Goal: Transaction & Acquisition: Download file/media

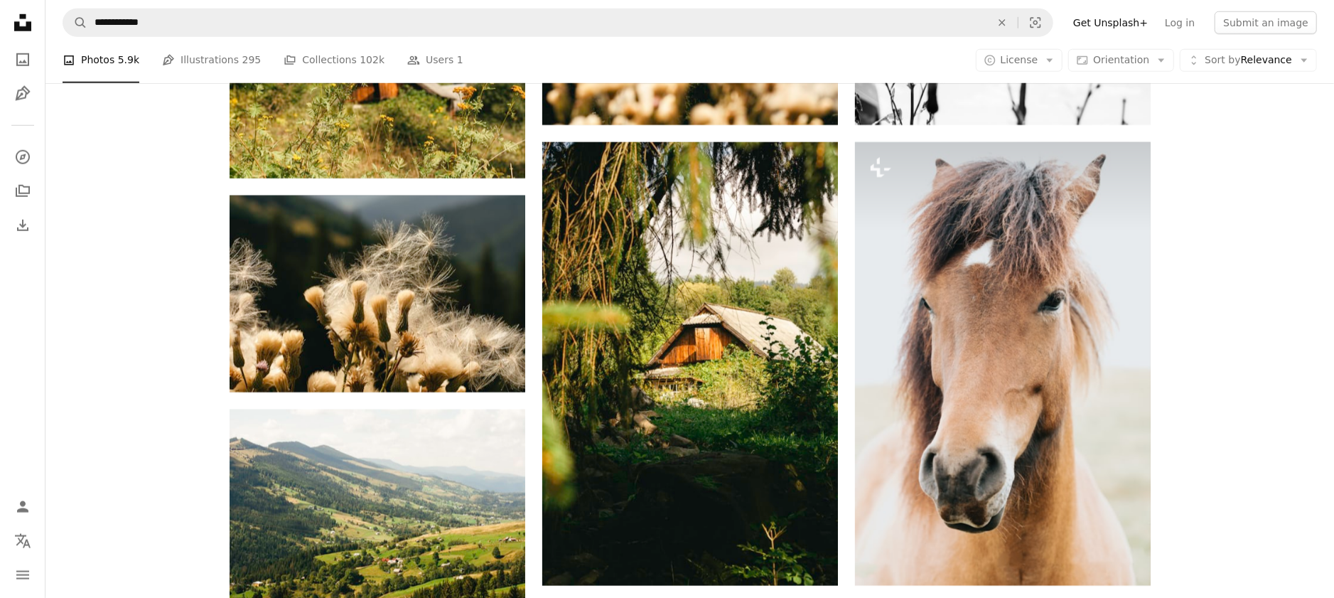
scroll to position [73033, 0]
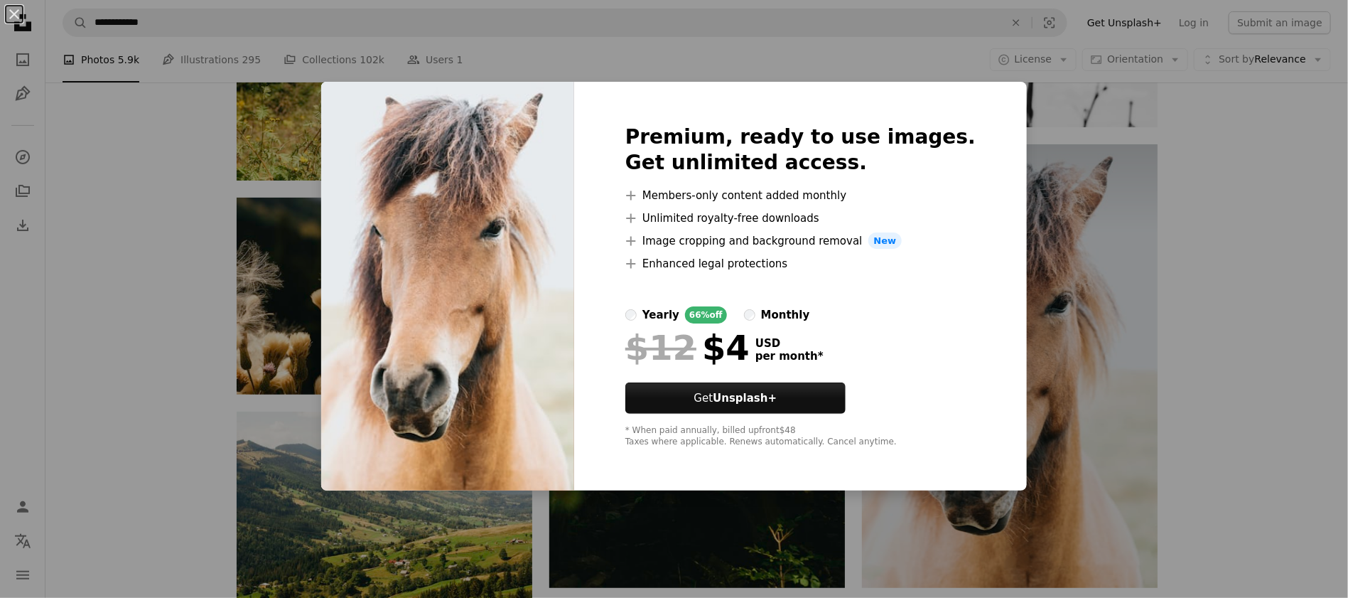
click at [1126, 291] on div "An X shape Premium, ready to use images. Get unlimited access. A plus sign Memb…" at bounding box center [674, 299] width 1348 height 598
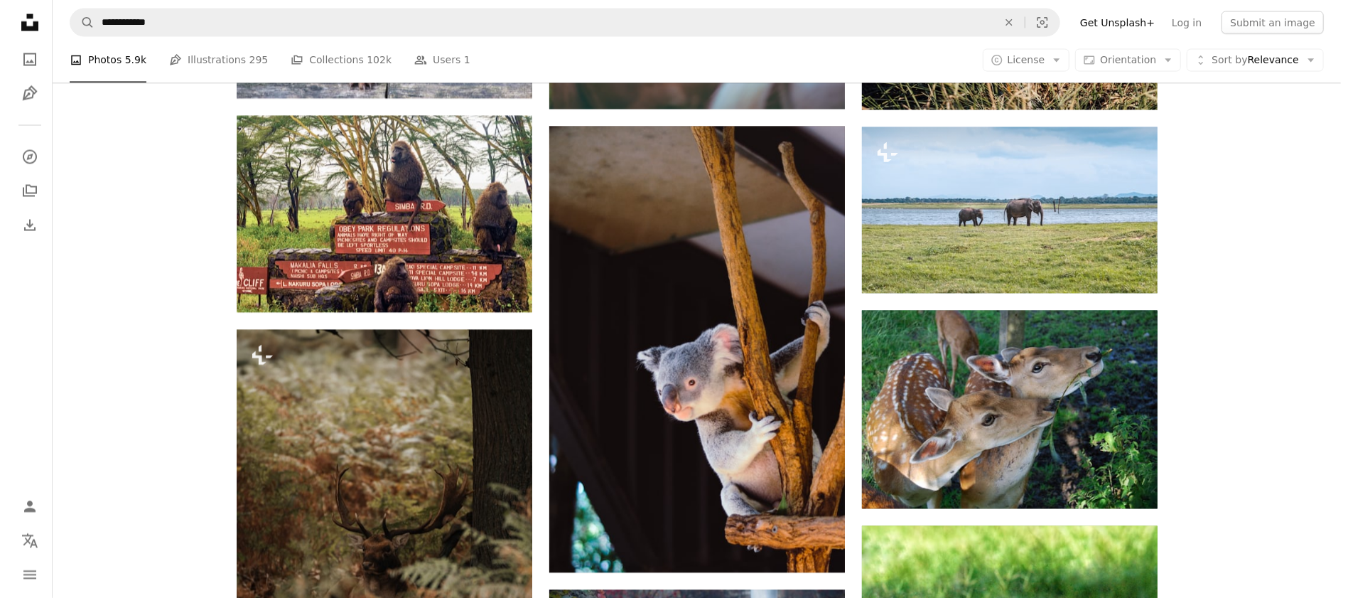
scroll to position [74001, 0]
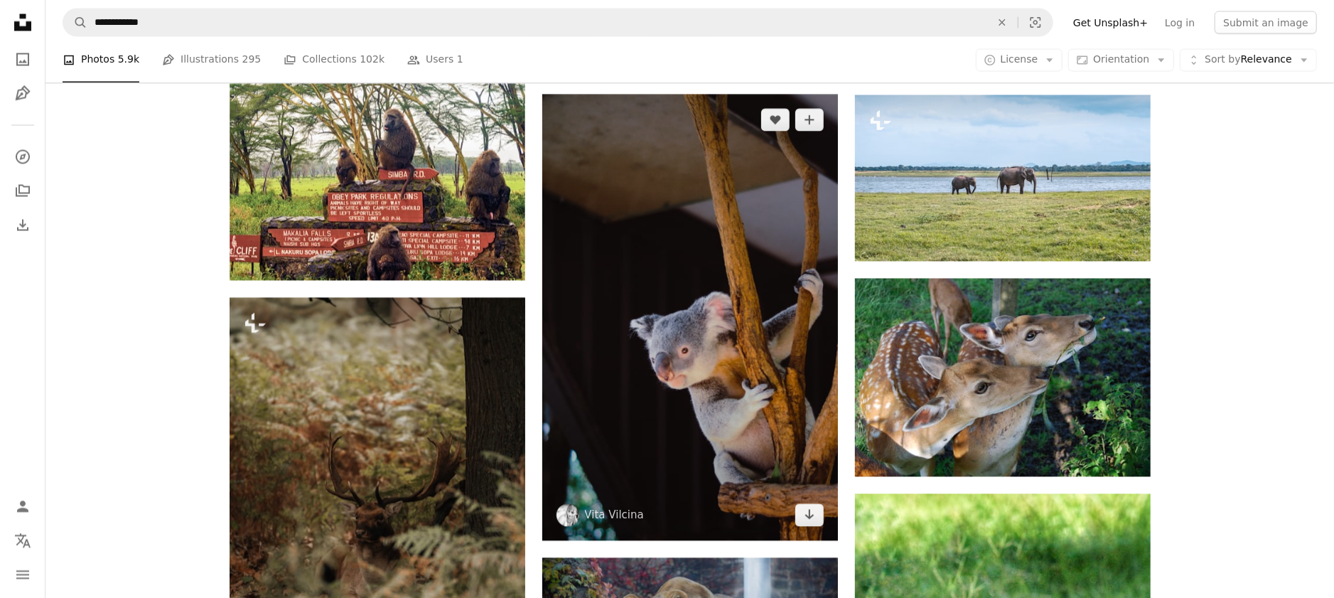
click at [720, 418] on img at bounding box center [690, 318] width 296 height 446
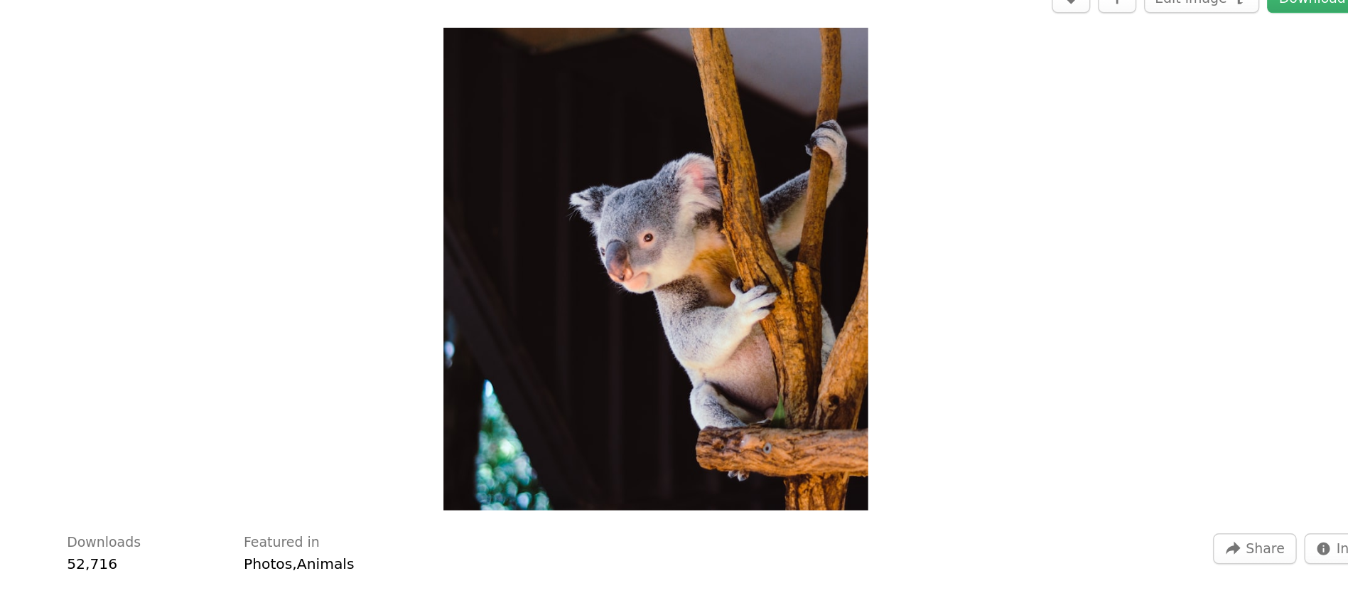
scroll to position [74001, 0]
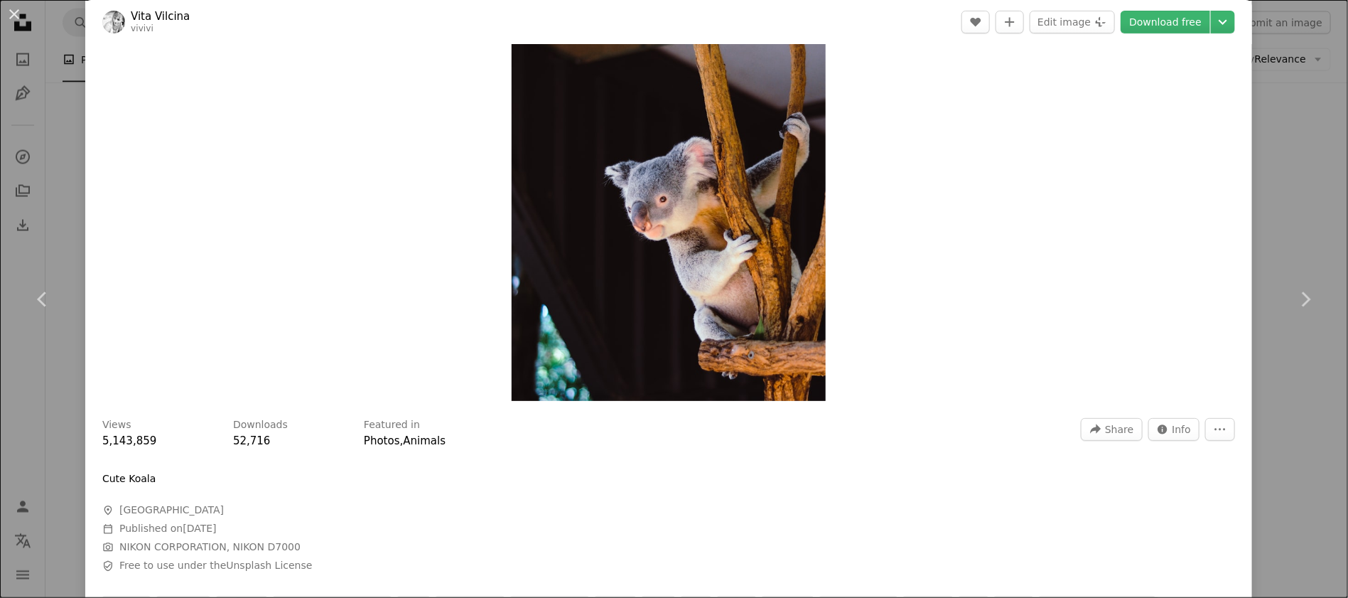
click at [716, 318] on img "Zoom in on this image" at bounding box center [668, 164] width 313 height 473
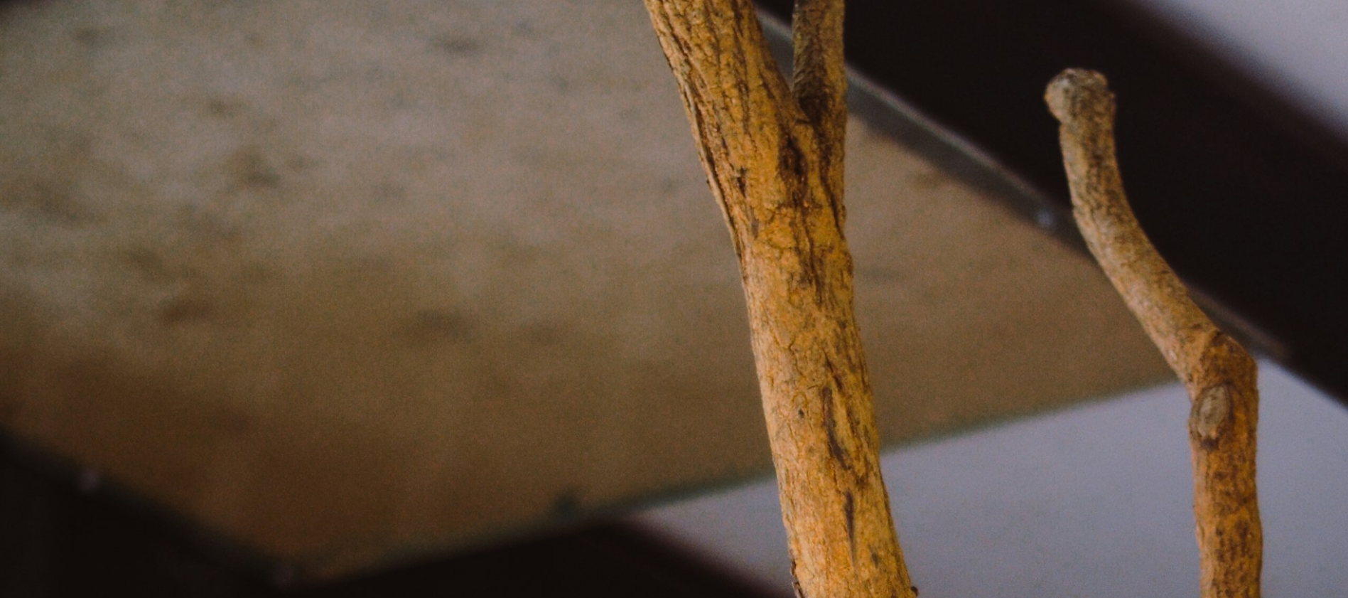
scroll to position [699, 0]
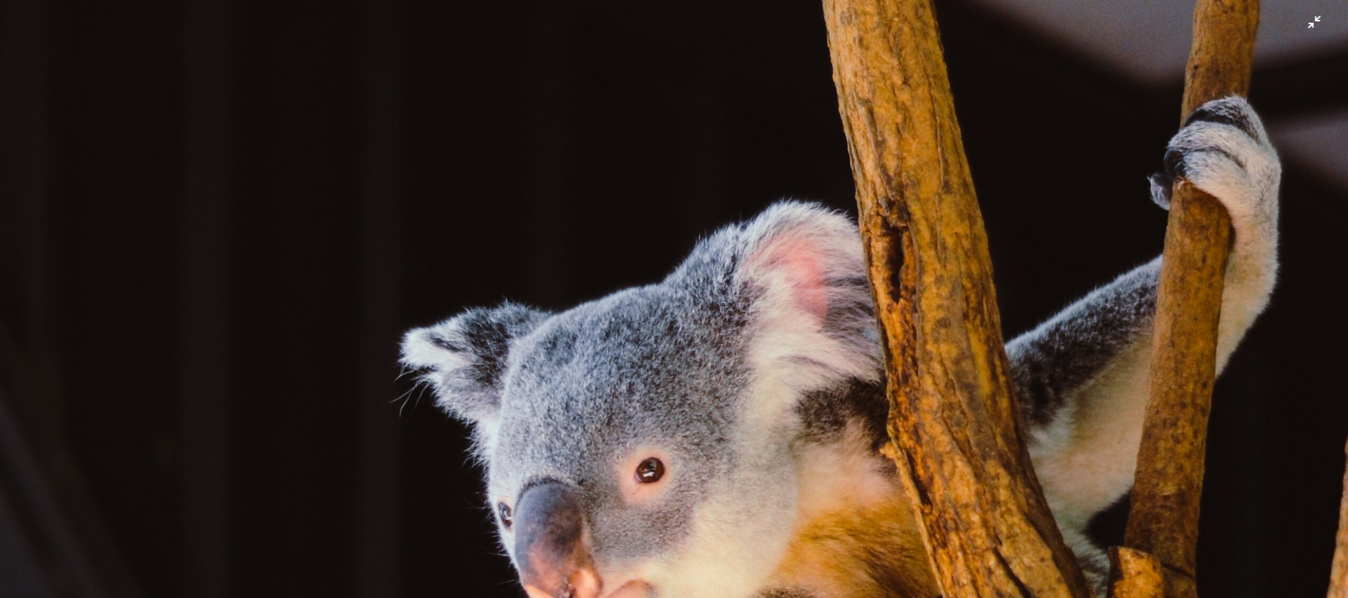
click at [1301, 33] on img "Zoom out on this image" at bounding box center [674, 320] width 1350 height 2038
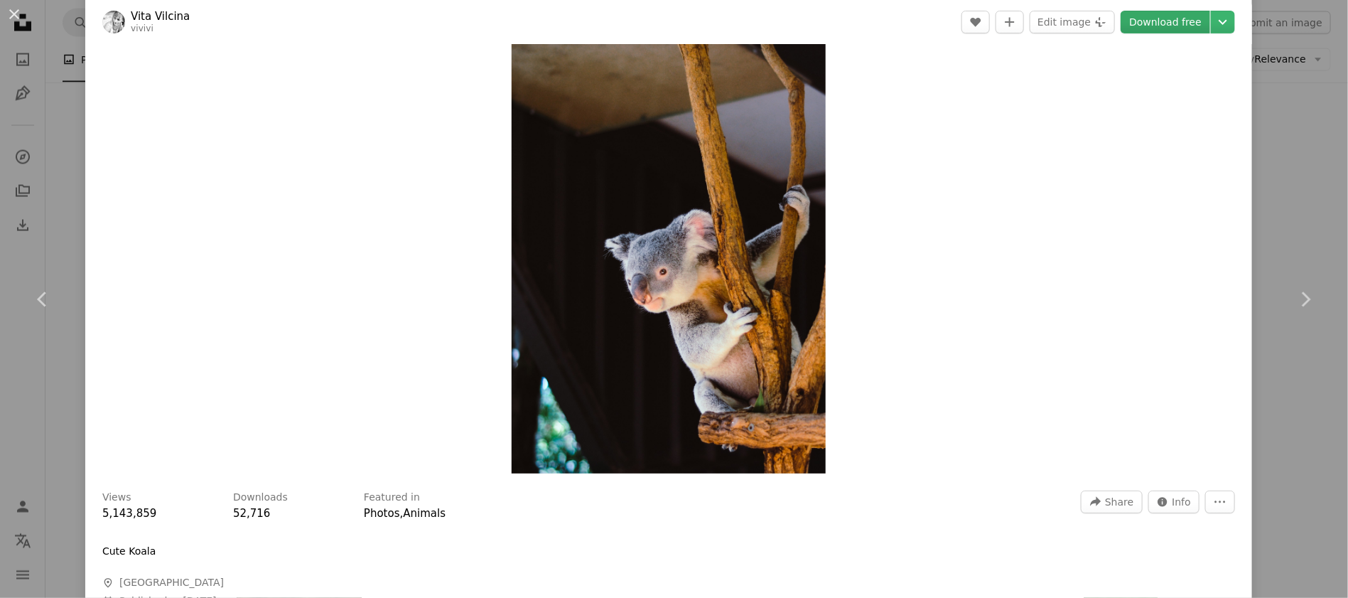
click at [1143, 18] on link "Download free" at bounding box center [1166, 22] width 90 height 23
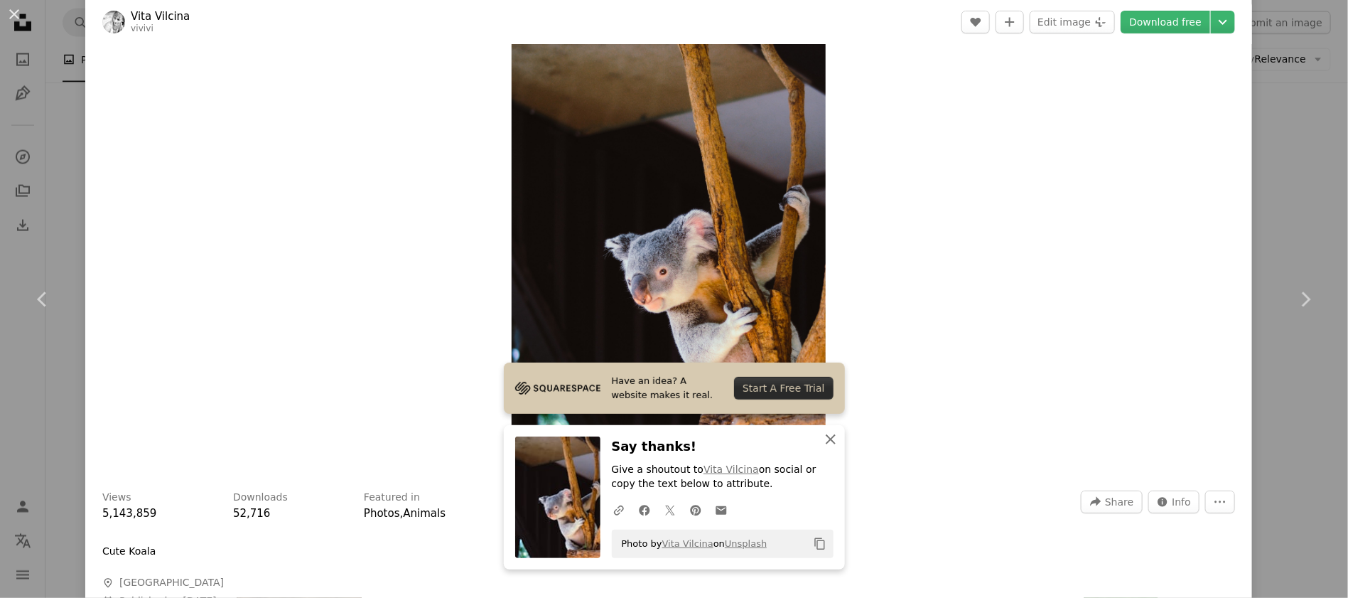
click at [822, 436] on icon "An X shape" at bounding box center [830, 439] width 17 height 17
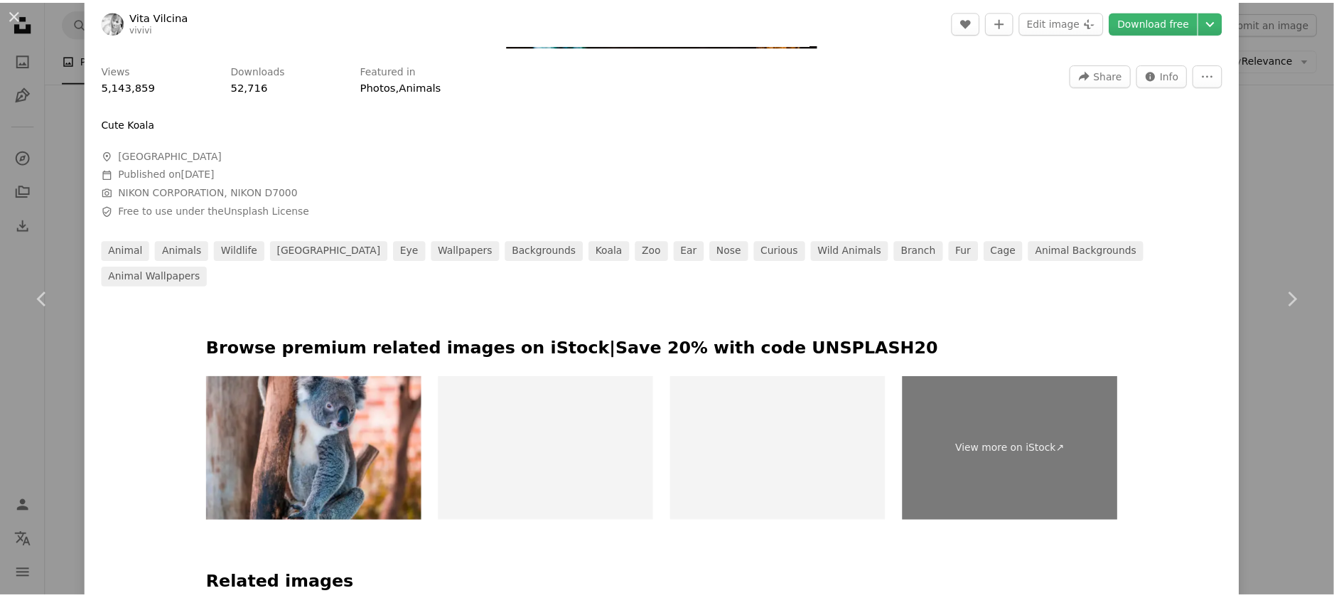
scroll to position [497, 0]
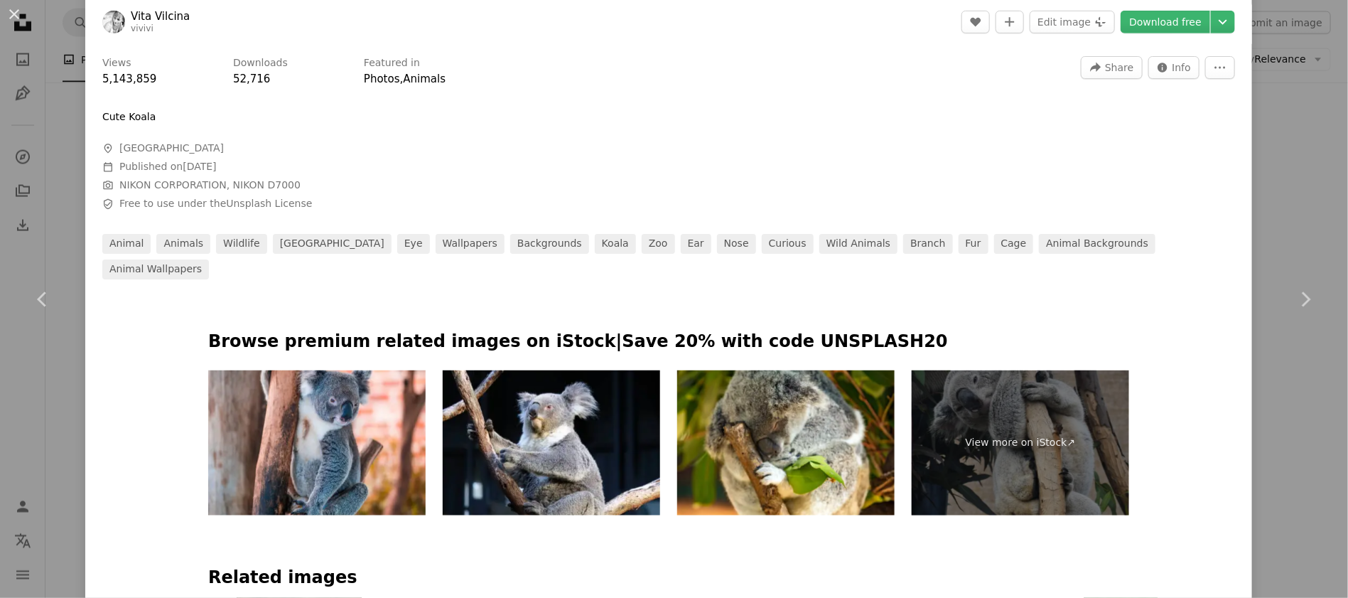
click at [1274, 183] on div "An X shape Chevron left Chevron right Vita Vilcina vivivi A heart A plus sign E…" at bounding box center [674, 299] width 1348 height 598
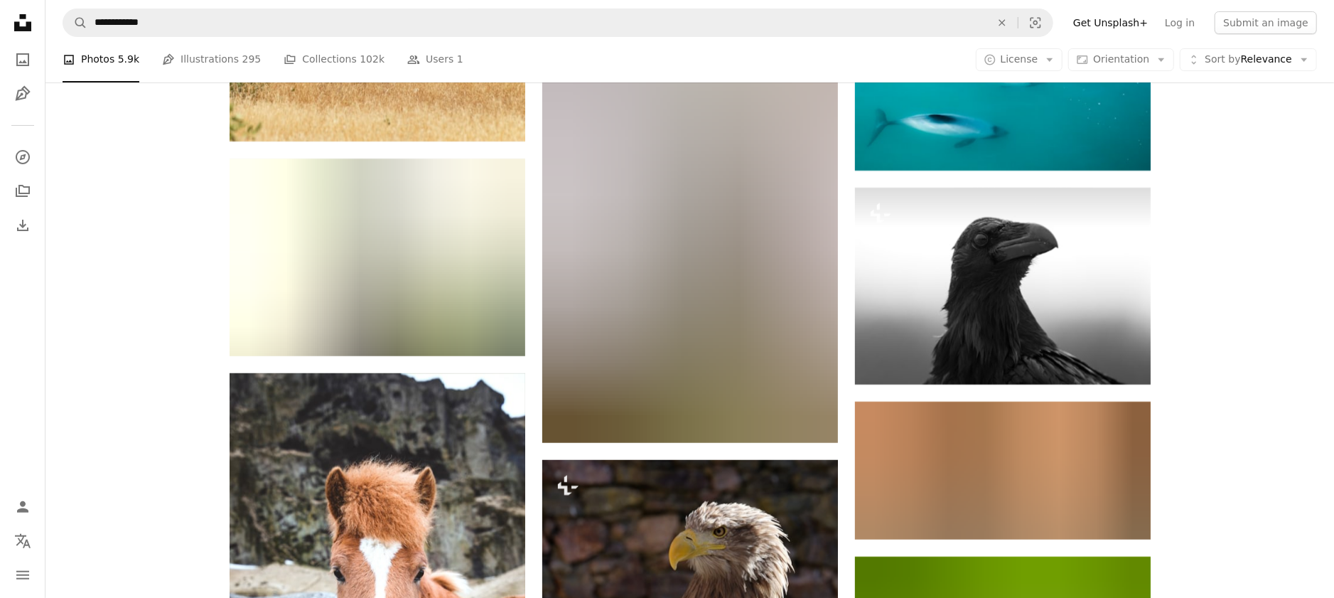
scroll to position [84524, 0]
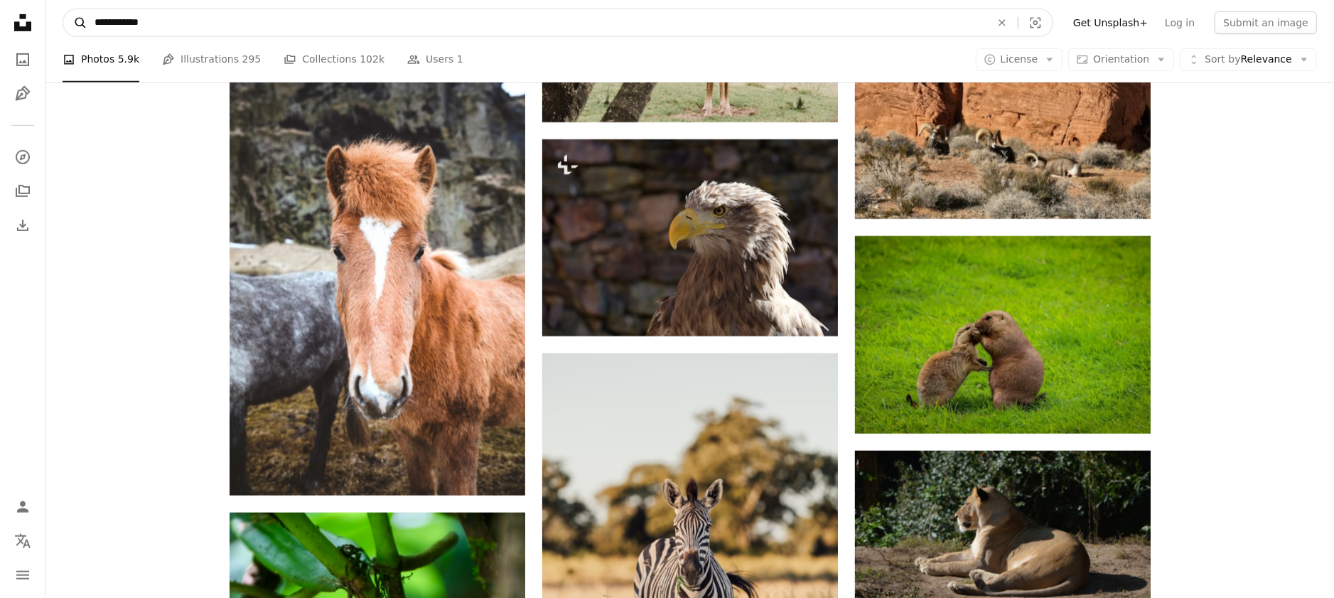
drag, startPoint x: 175, startPoint y: 30, endPoint x: 64, endPoint y: 27, distance: 110.9
click at [64, 27] on form "**********" at bounding box center [558, 23] width 991 height 28
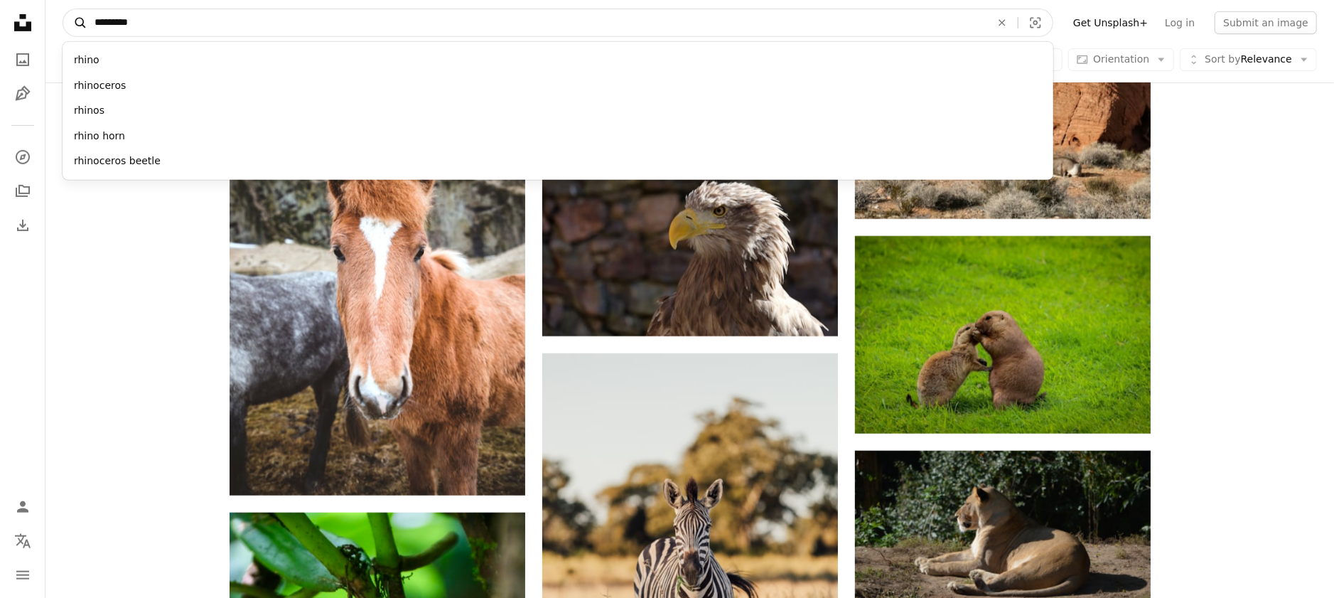
type input "**********"
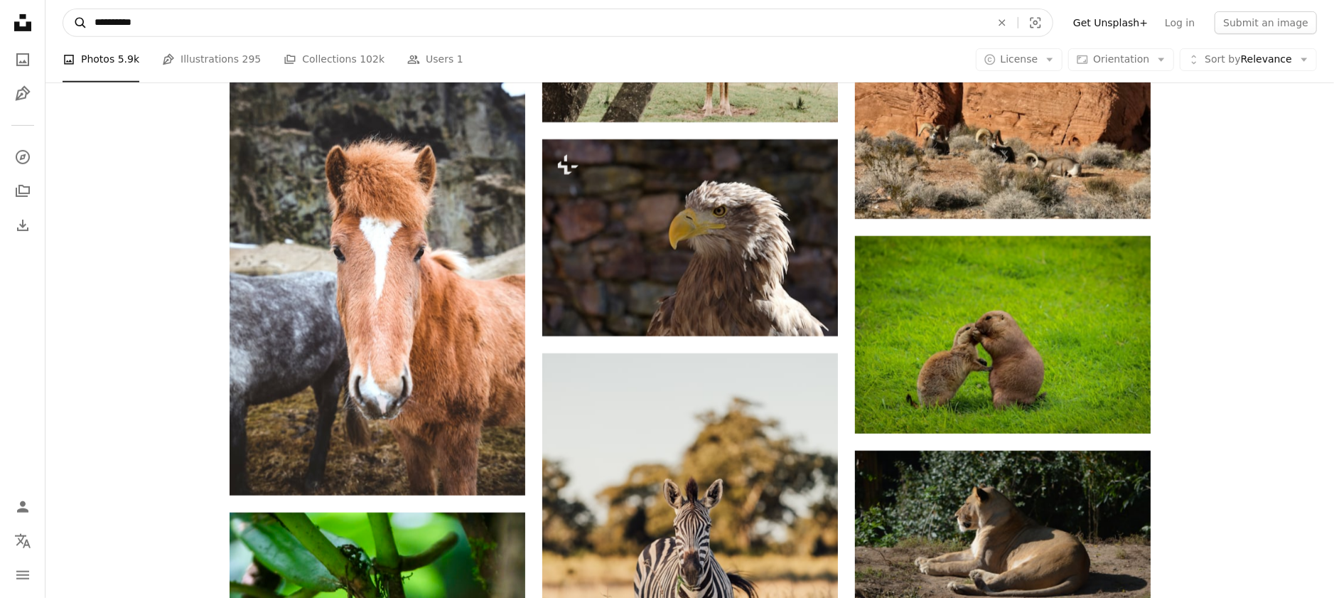
click button "A magnifying glass" at bounding box center [75, 22] width 24 height 27
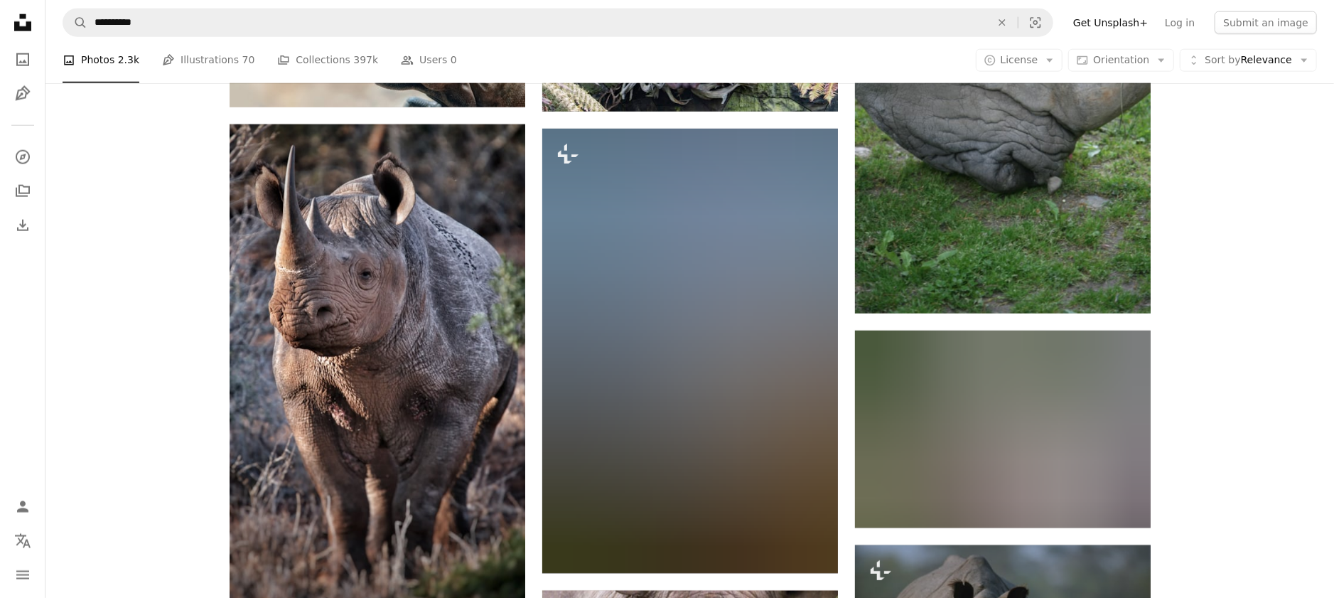
scroll to position [1357, 0]
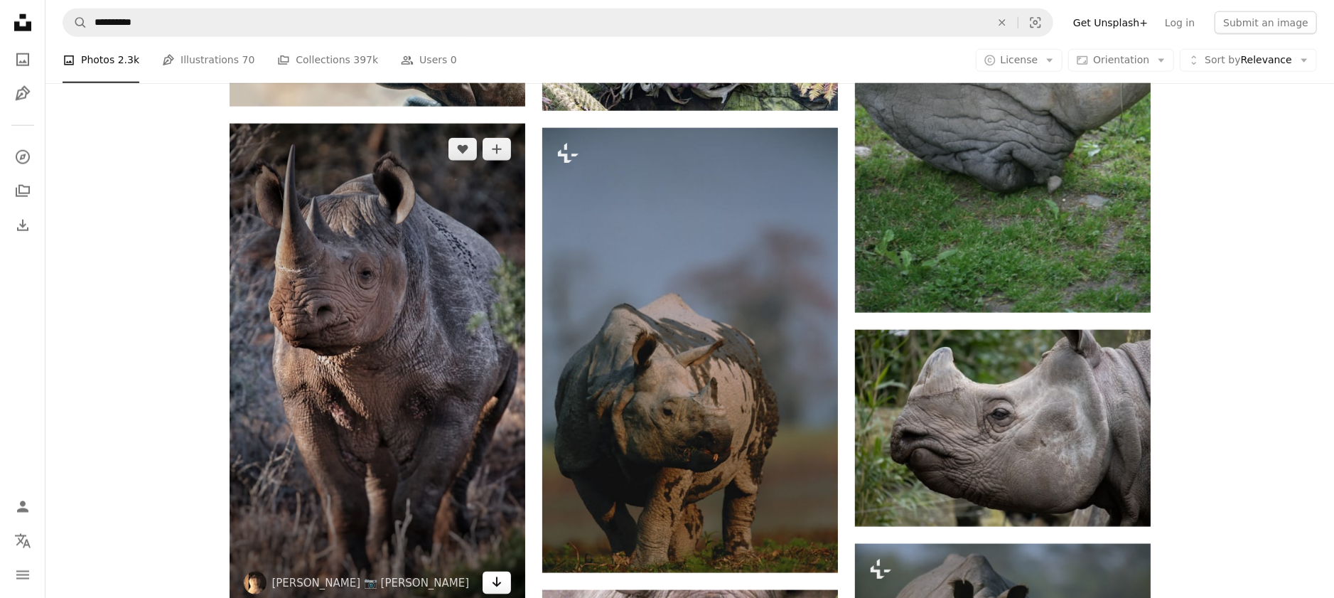
click at [497, 581] on icon "Arrow pointing down" at bounding box center [496, 582] width 11 height 17
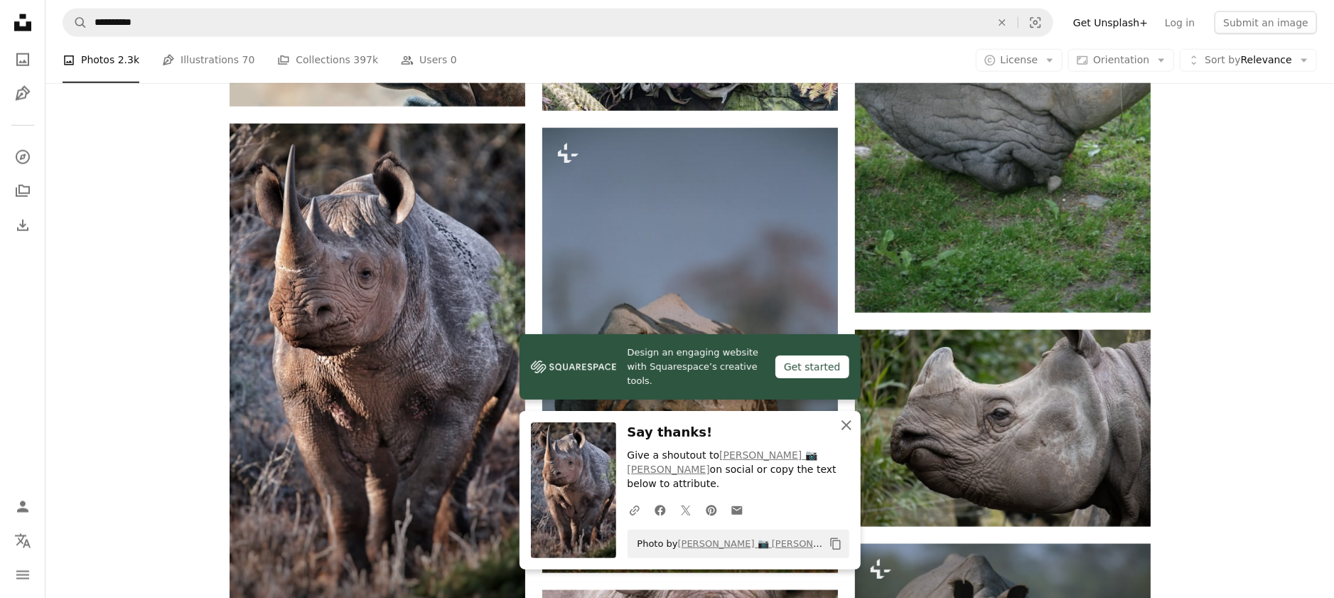
click at [848, 434] on icon "An X shape" at bounding box center [846, 424] width 17 height 17
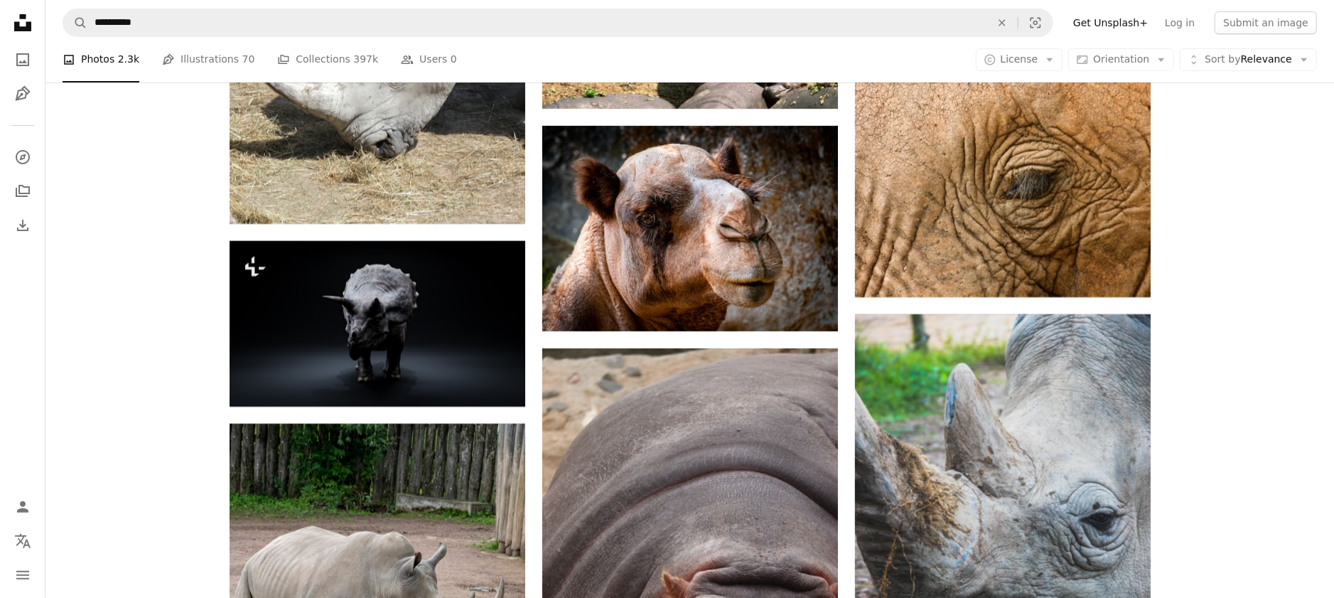
scroll to position [8011, 0]
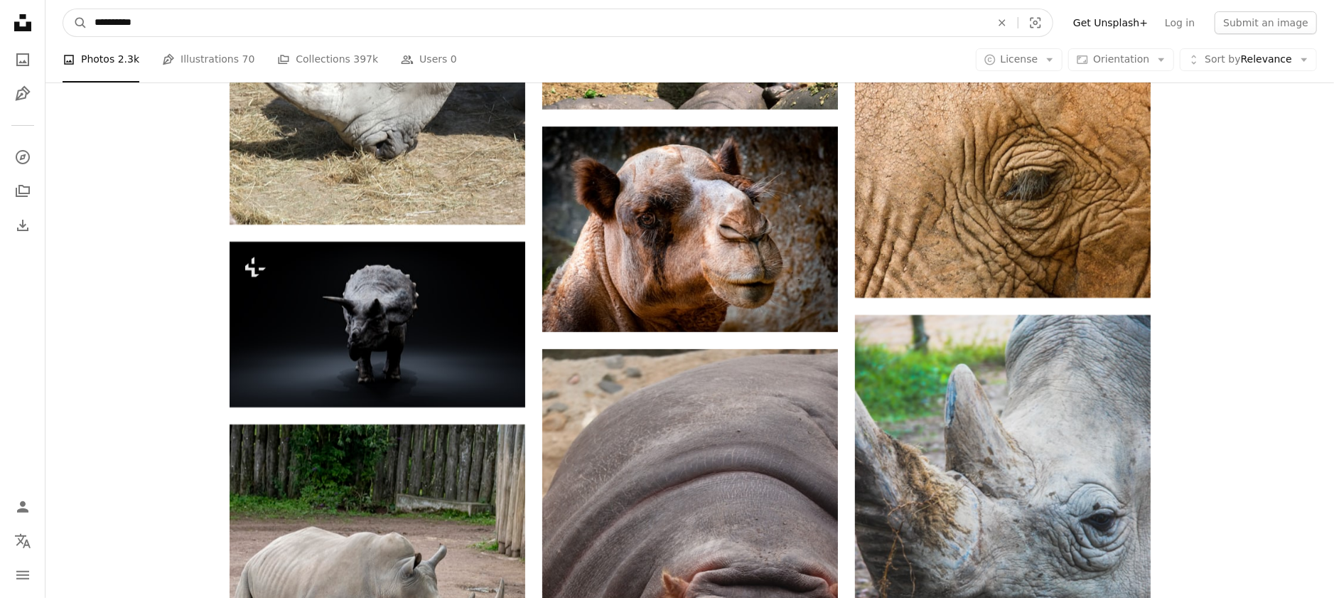
drag, startPoint x: 149, startPoint y: 22, endPoint x: 21, endPoint y: 18, distance: 128.7
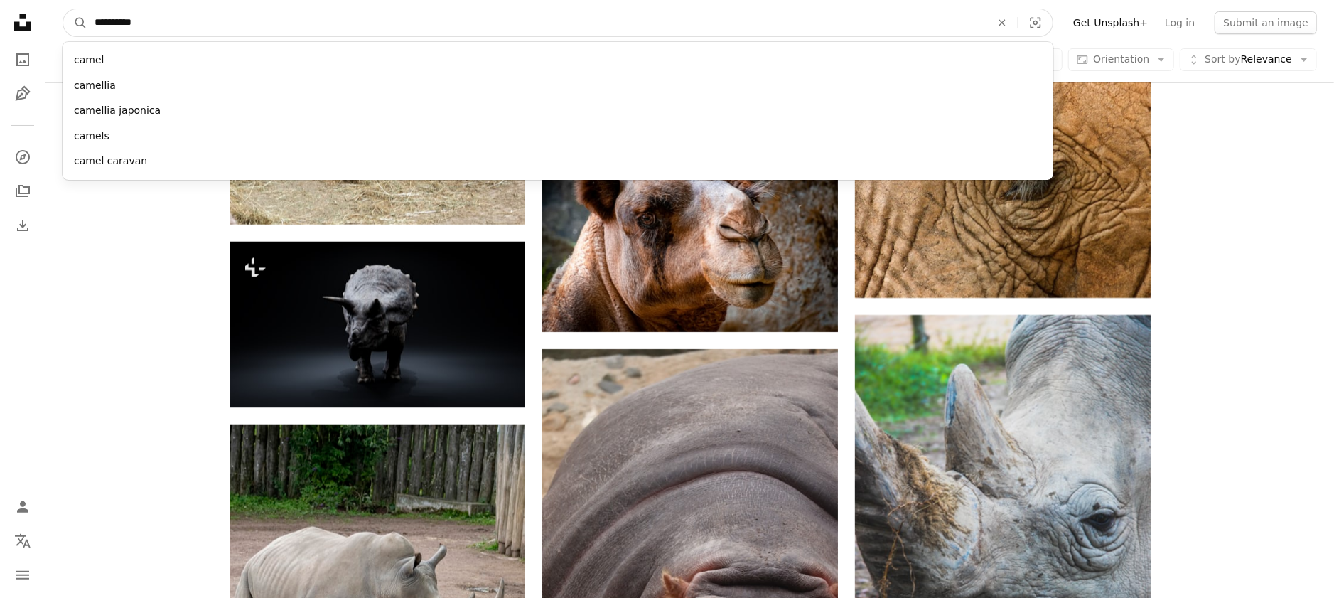
type input "**********"
click at [63, 9] on button "A magnifying glass" at bounding box center [75, 22] width 24 height 27
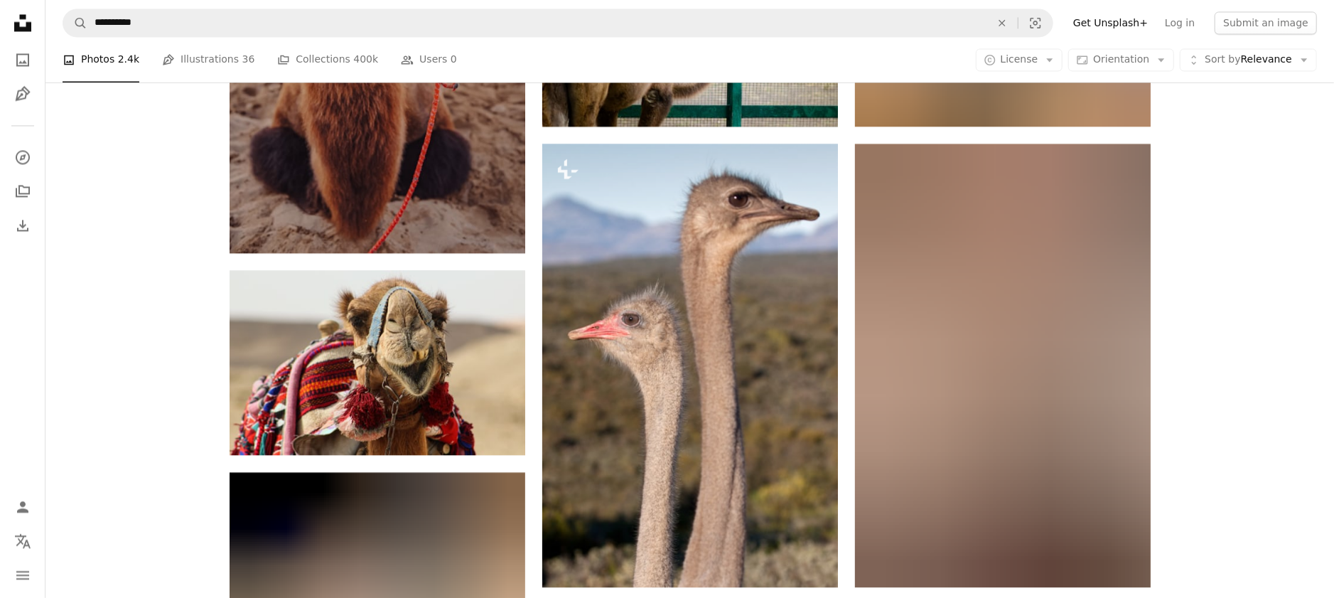
scroll to position [14221, 0]
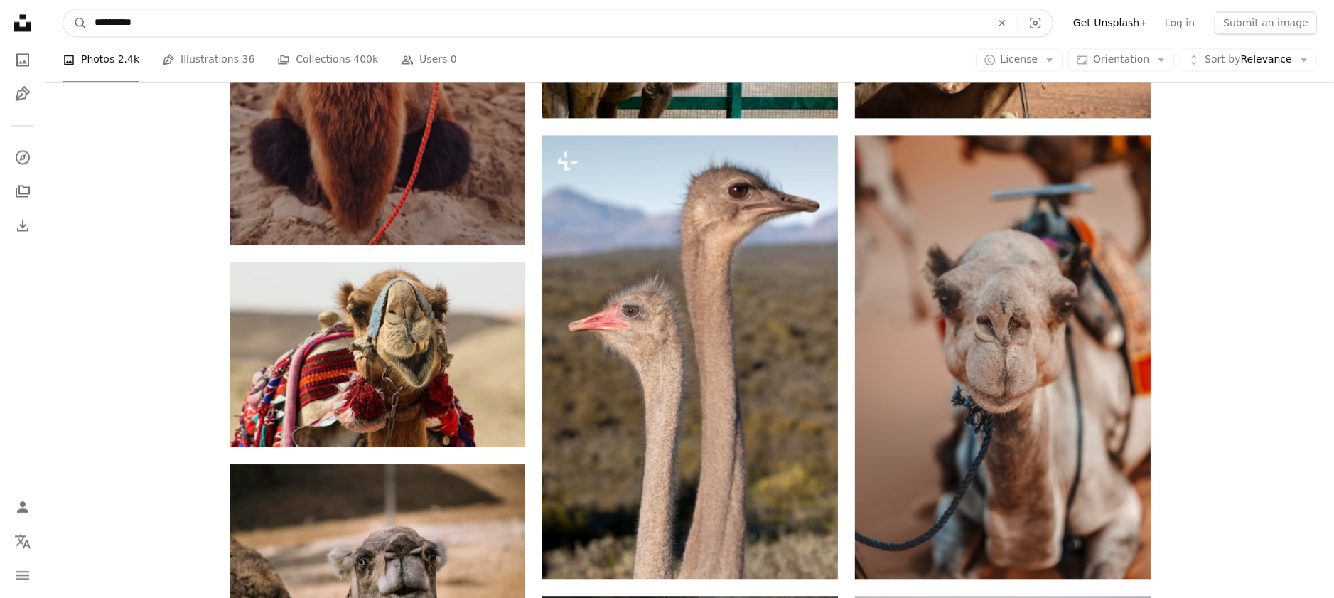
drag, startPoint x: 141, startPoint y: 24, endPoint x: 1, endPoint y: 13, distance: 140.5
type input "**********"
click at [63, 9] on button "A magnifying glass" at bounding box center [75, 22] width 24 height 27
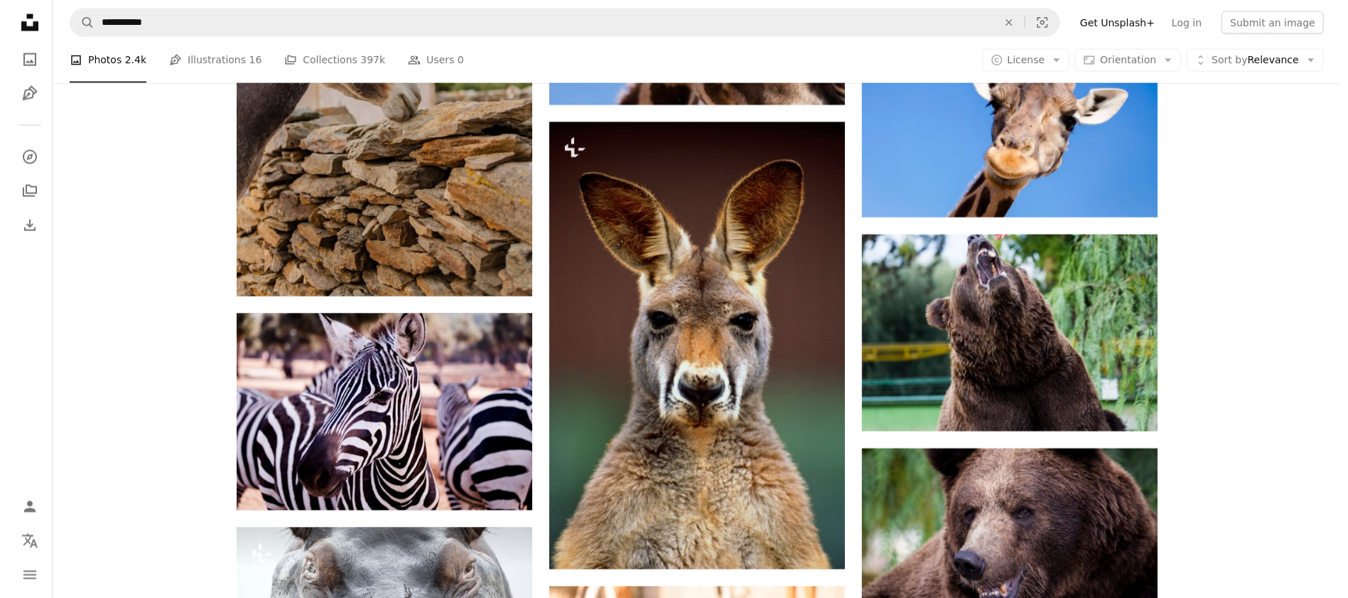
scroll to position [5792, 0]
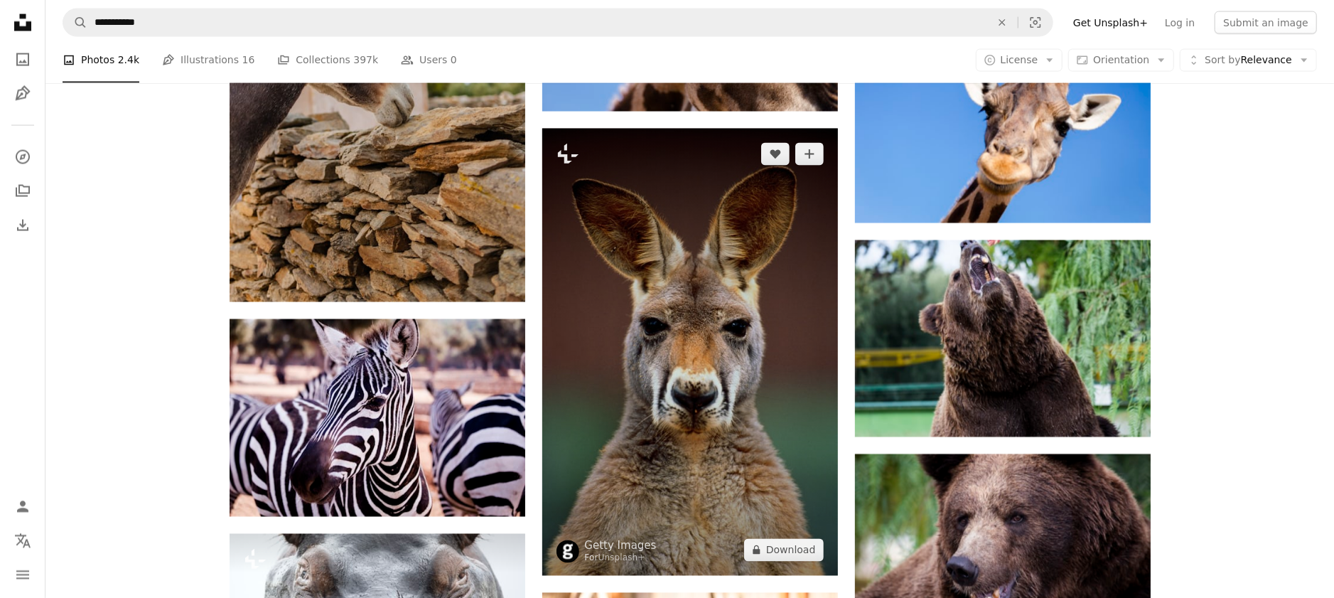
click at [750, 514] on img at bounding box center [690, 352] width 296 height 447
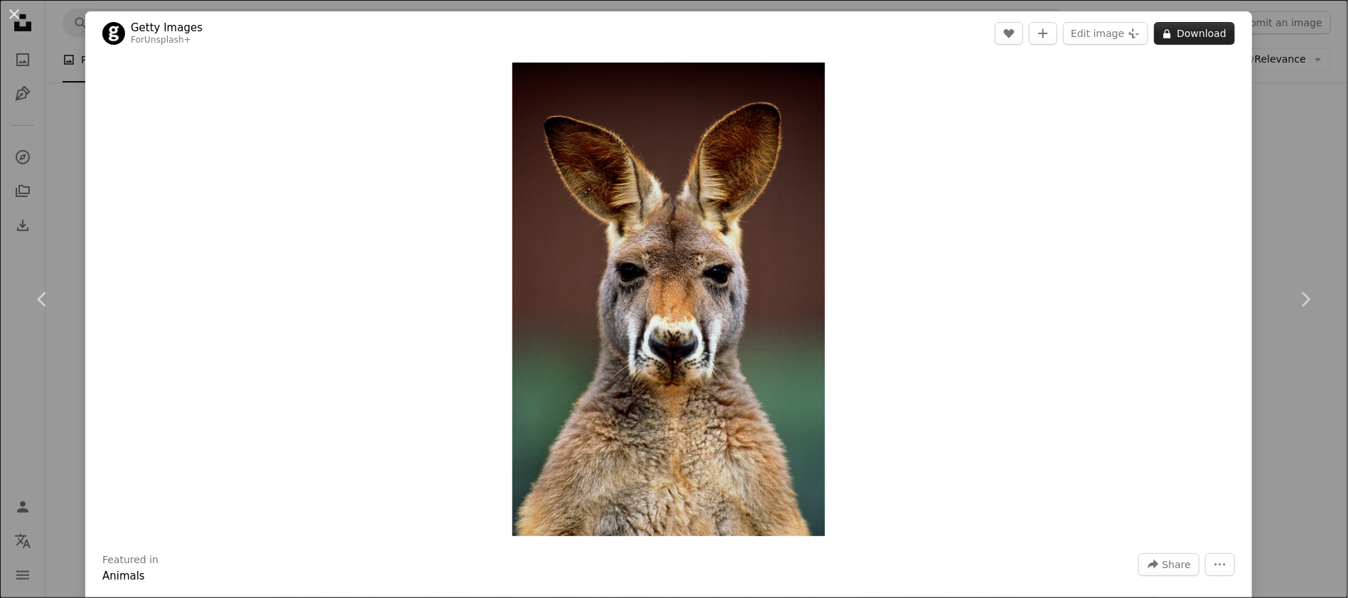
click at [1162, 29] on button "A lock Download" at bounding box center [1194, 33] width 81 height 23
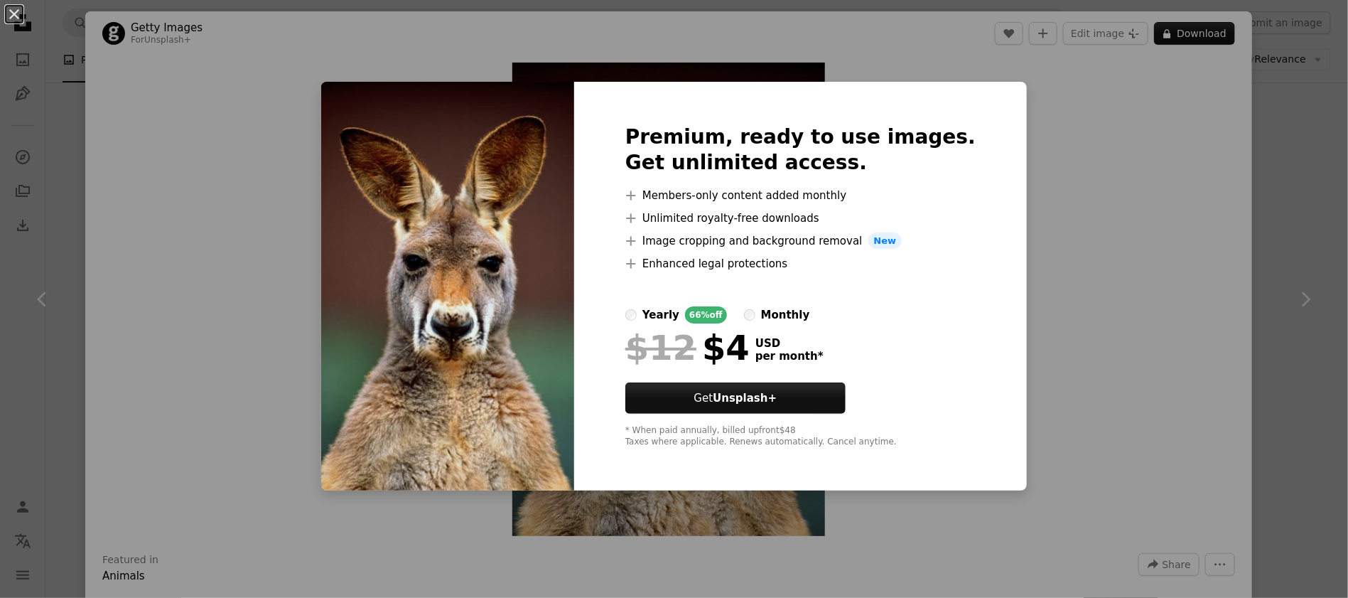
click at [1060, 151] on div "An X shape Premium, ready to use images. Get unlimited access. A plus sign Memb…" at bounding box center [674, 299] width 1348 height 598
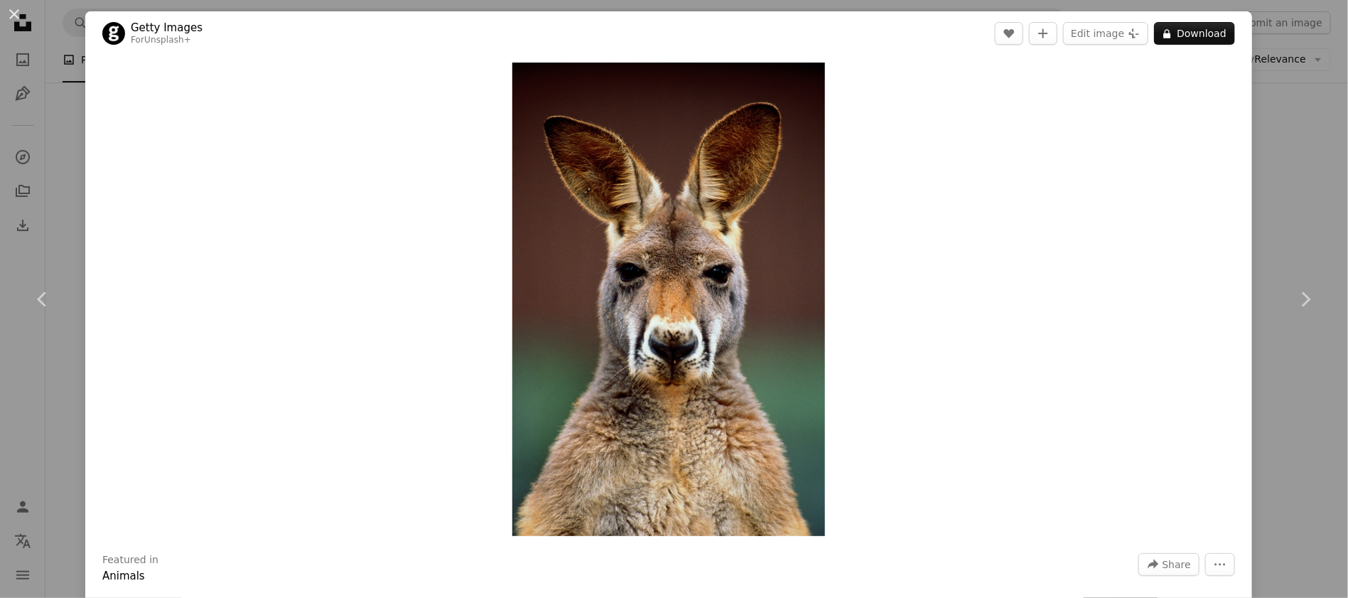
click at [1292, 141] on div "An X shape Chevron left Chevron right Getty Images For Unsplash+ A heart A plus…" at bounding box center [674, 299] width 1348 height 598
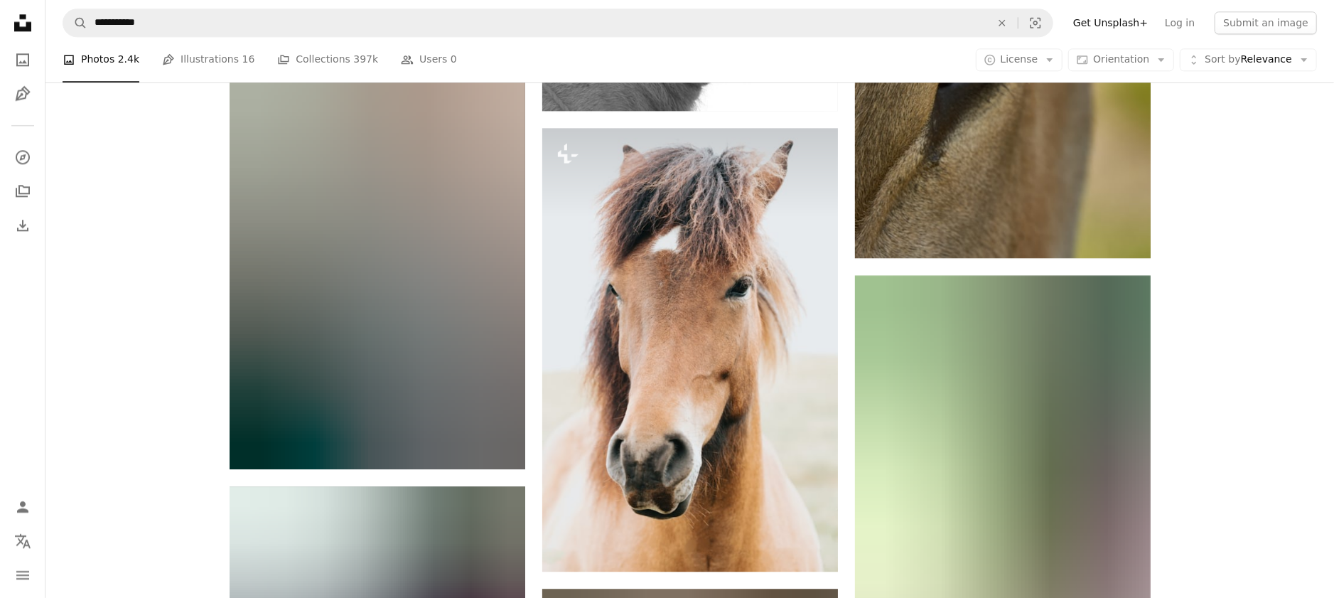
scroll to position [34764, 0]
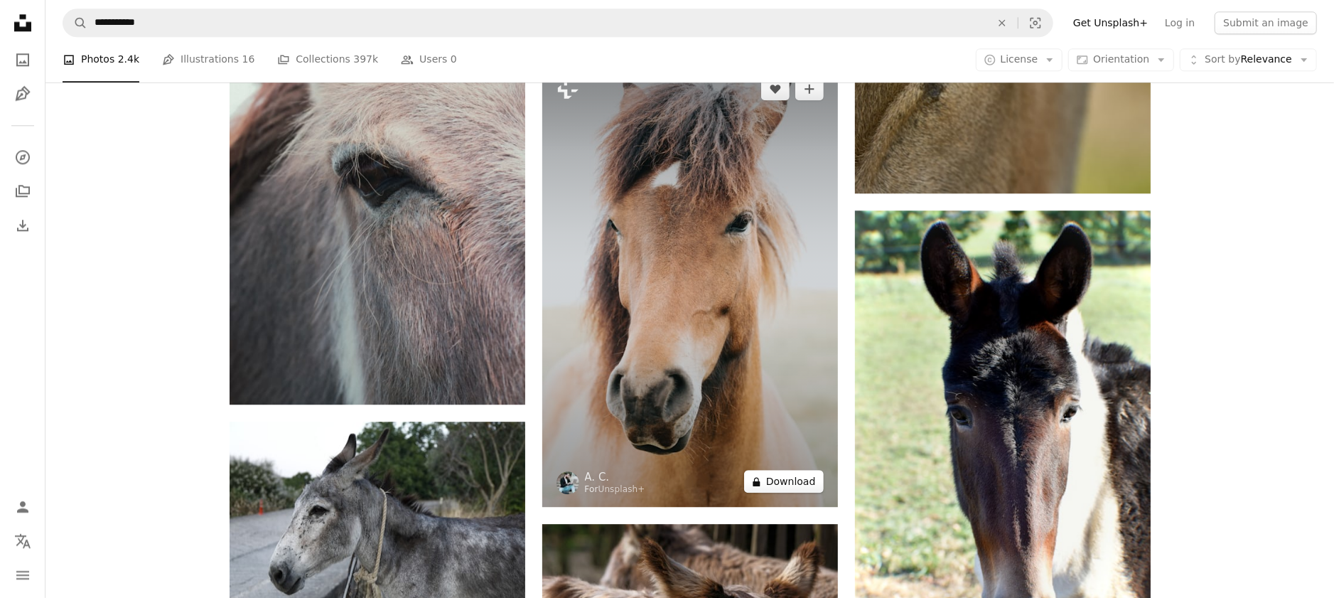
click at [776, 480] on button "A lock Download" at bounding box center [784, 481] width 80 height 23
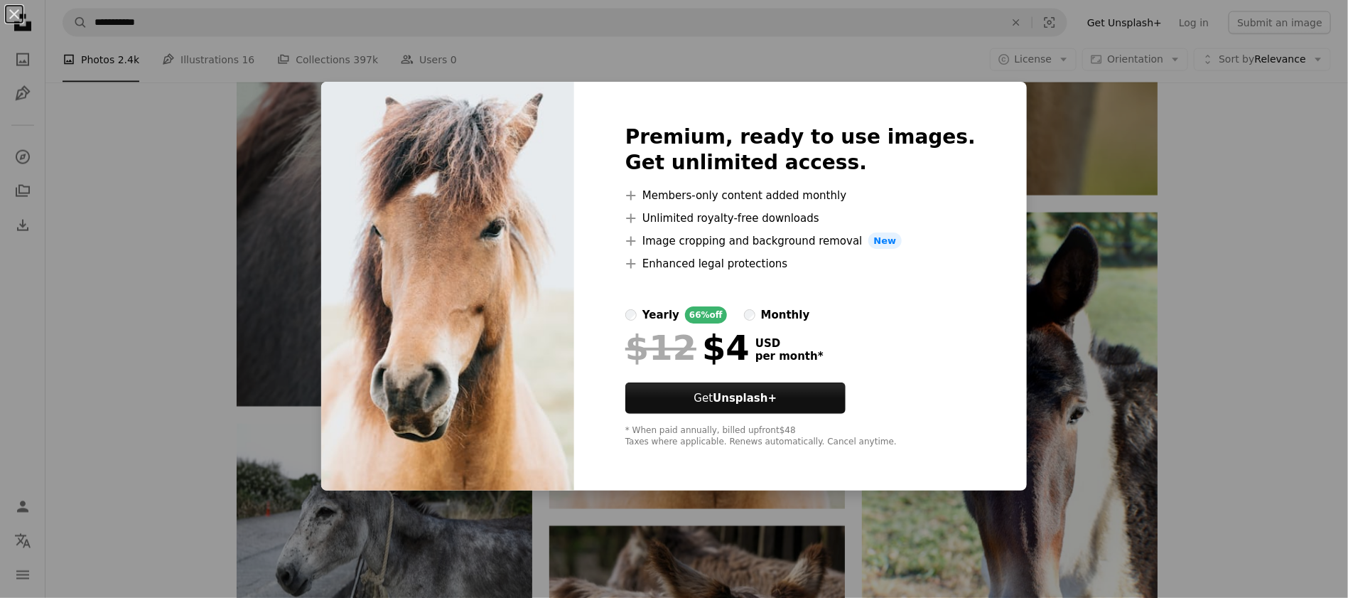
click at [1028, 205] on div "An X shape Premium, ready to use images. Get unlimited access. A plus sign Memb…" at bounding box center [674, 299] width 1348 height 598
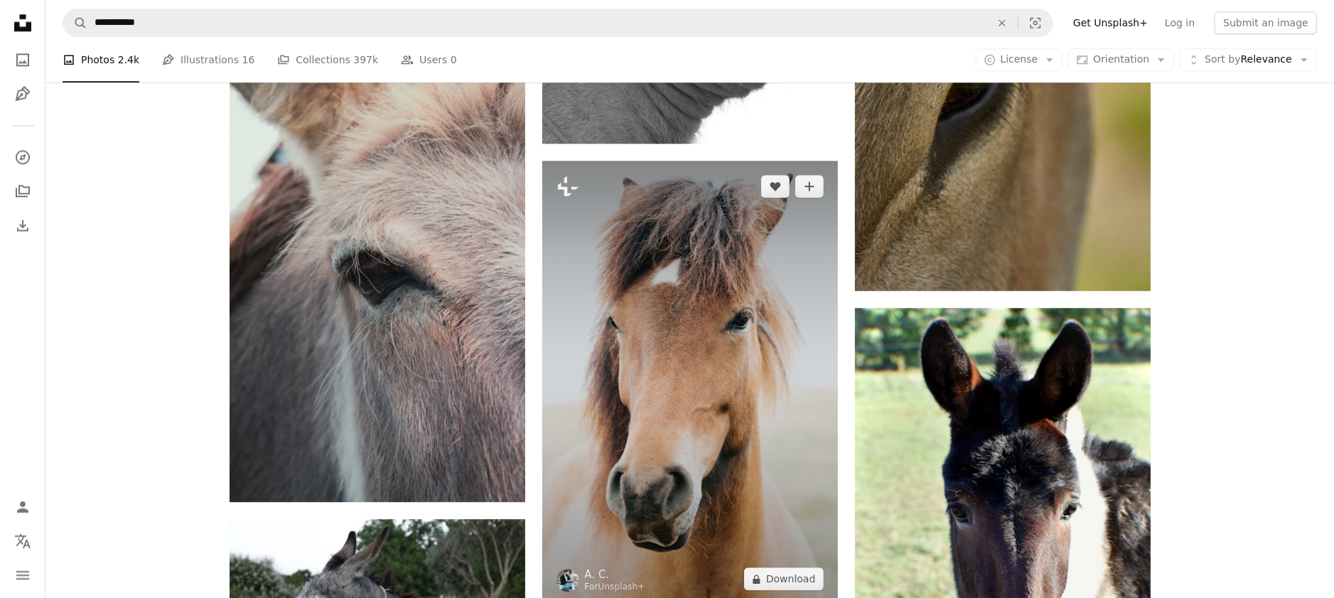
scroll to position [34626, 0]
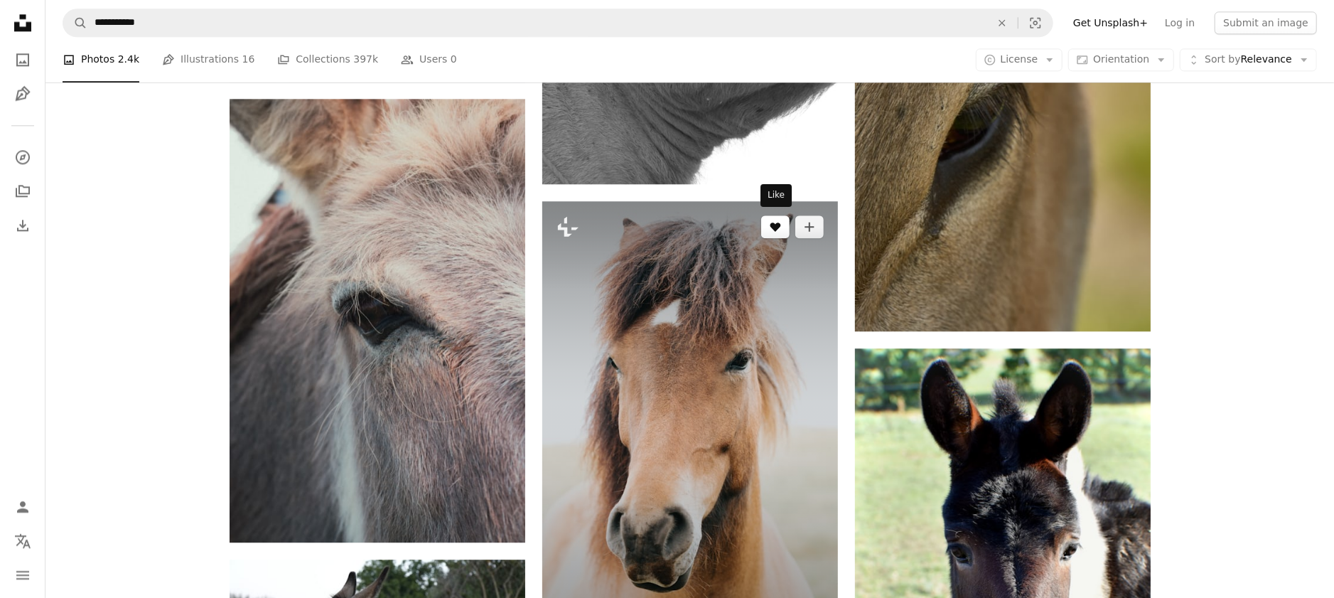
click at [774, 215] on button "A heart" at bounding box center [775, 226] width 28 height 23
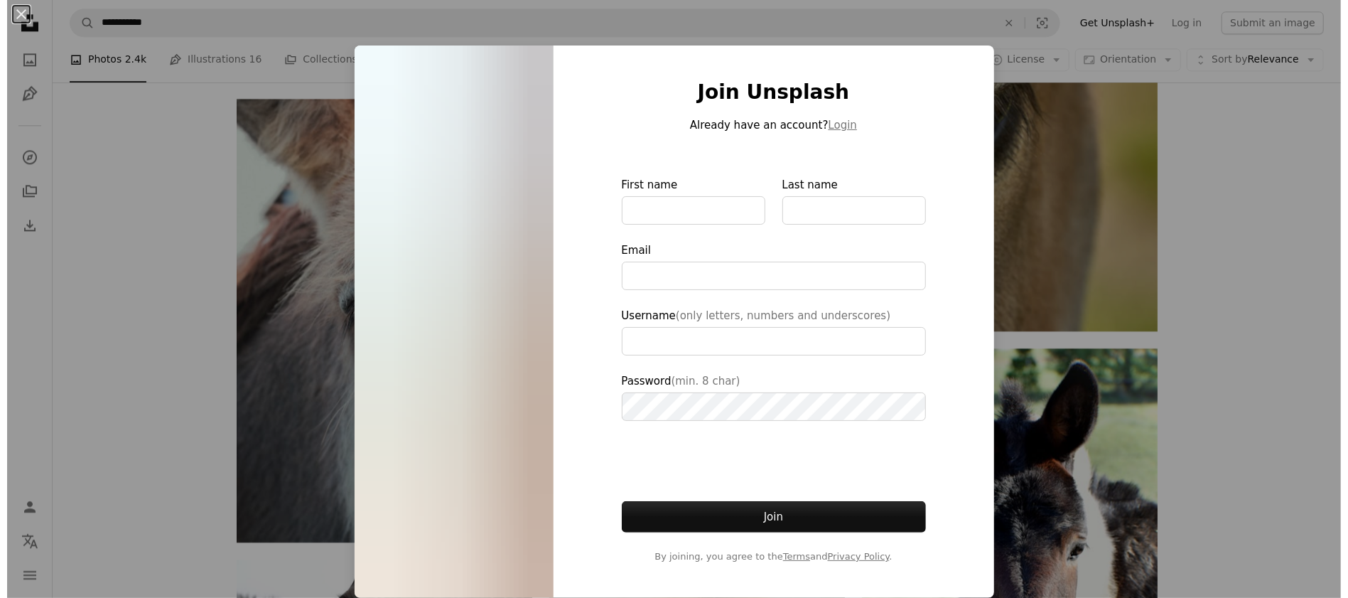
scroll to position [34849, 0]
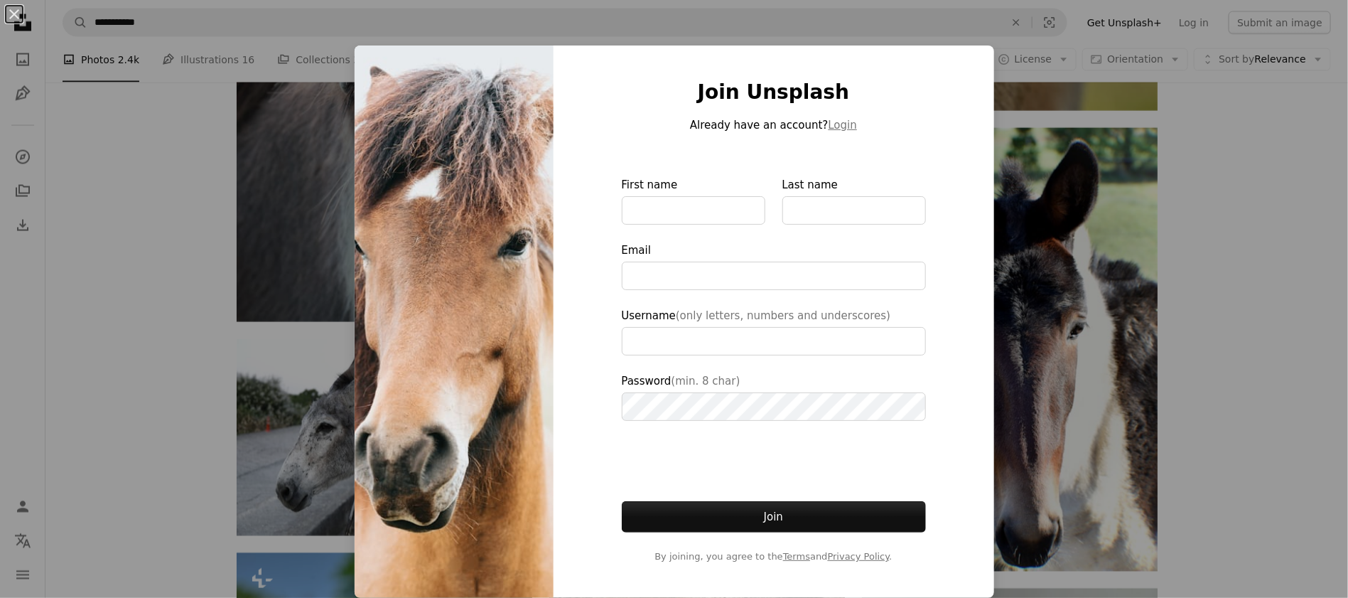
click at [1035, 151] on div "An X shape Join Unsplash Already have an account? Login First name Last name Em…" at bounding box center [674, 299] width 1348 height 598
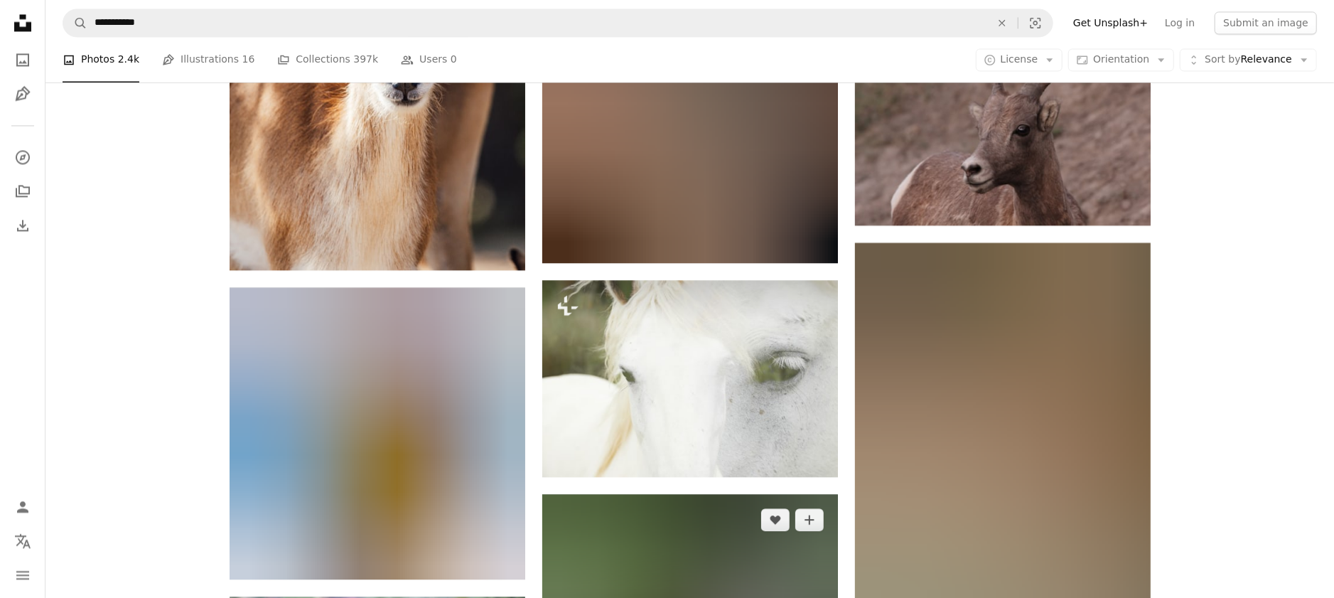
scroll to position [38264, 0]
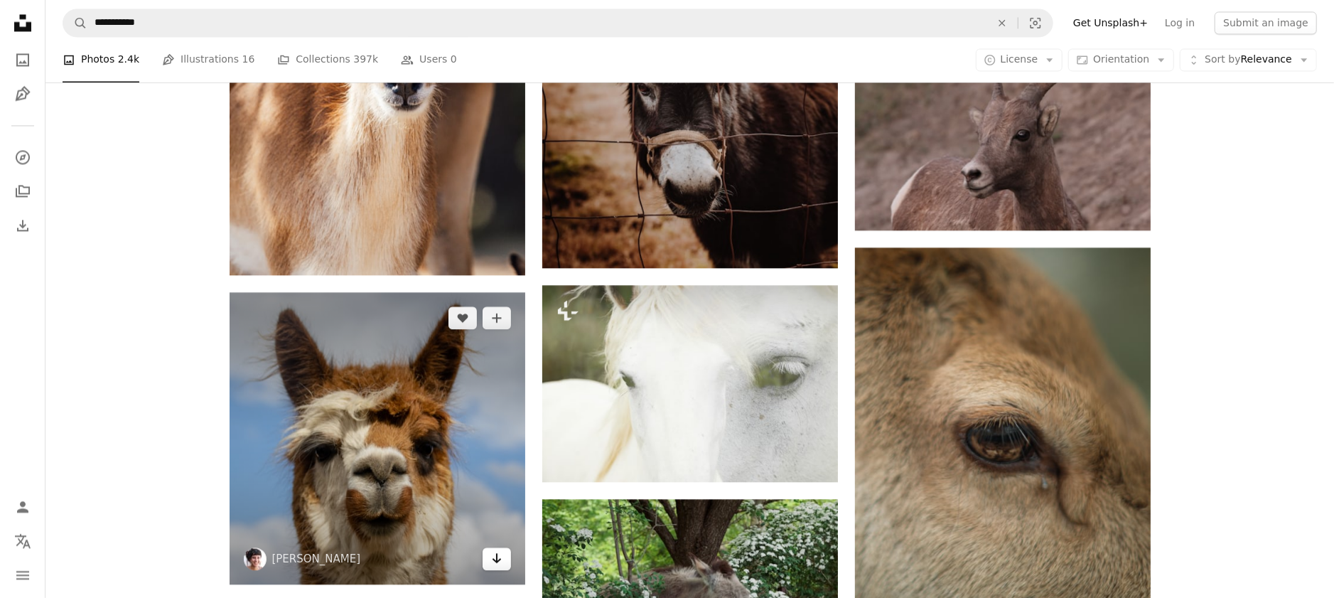
click at [495, 556] on icon "Download" at bounding box center [496, 558] width 9 height 10
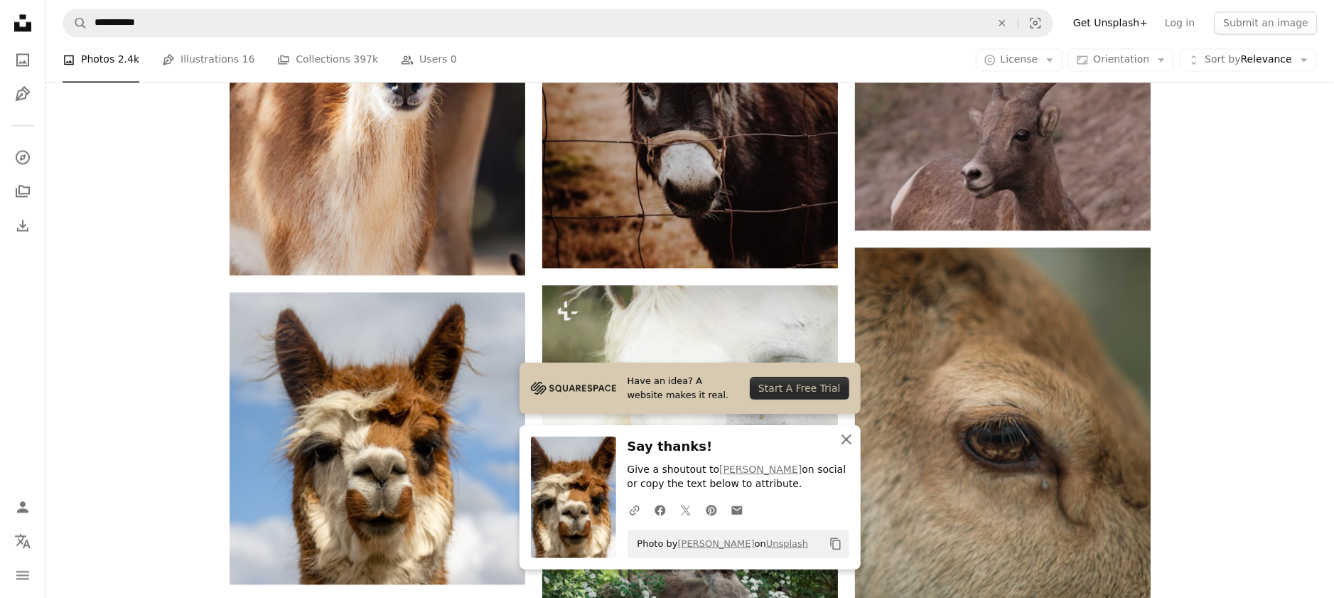
click at [842, 439] on icon "An X shape" at bounding box center [846, 439] width 17 height 17
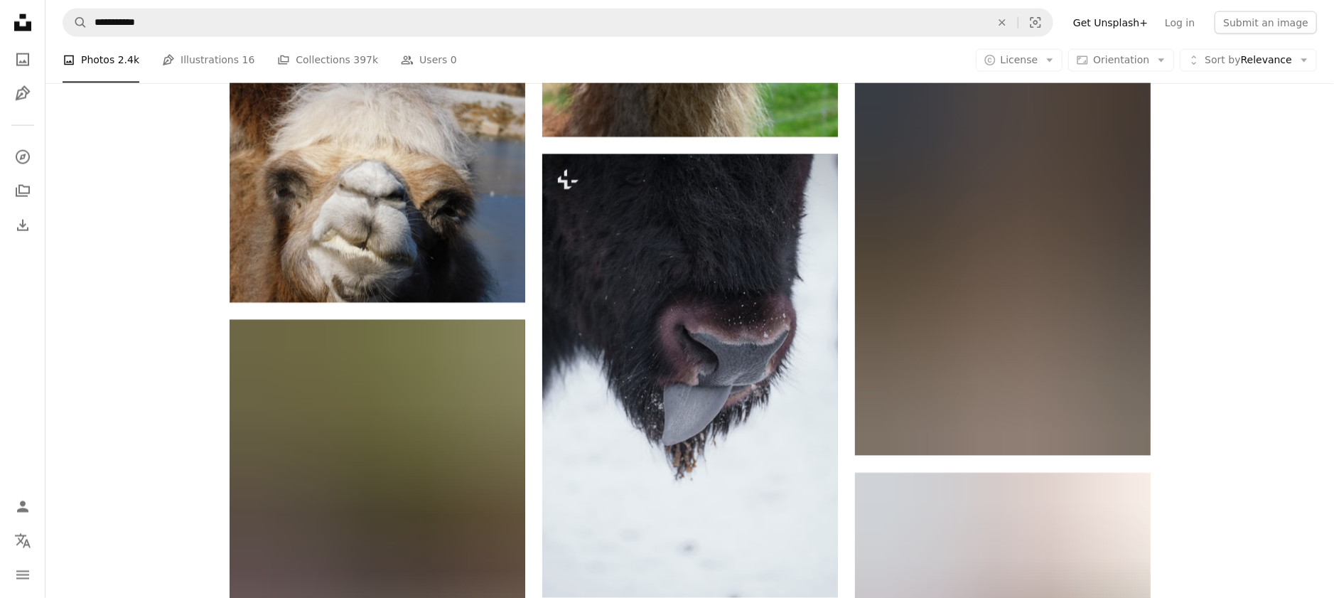
scroll to position [45552, 0]
